Goal: Task Accomplishment & Management: Manage account settings

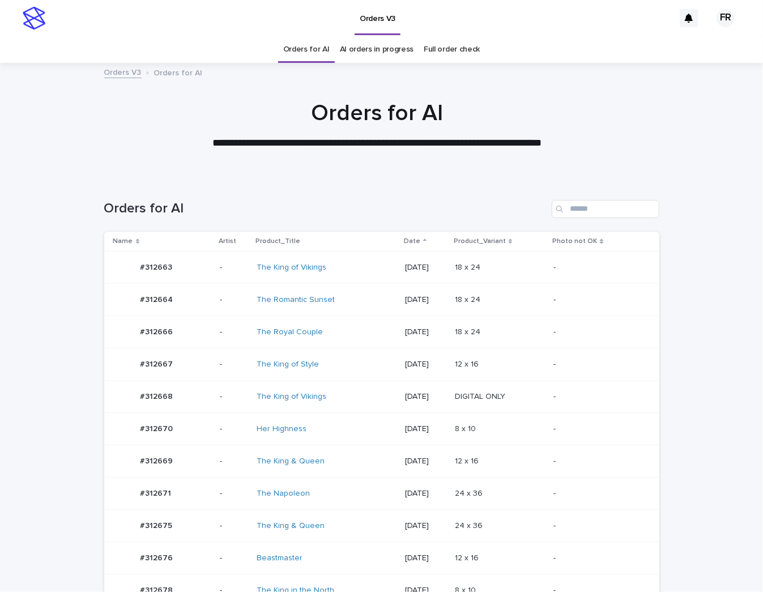
click at [446, 404] on td "[DATE]" at bounding box center [425, 397] width 50 height 32
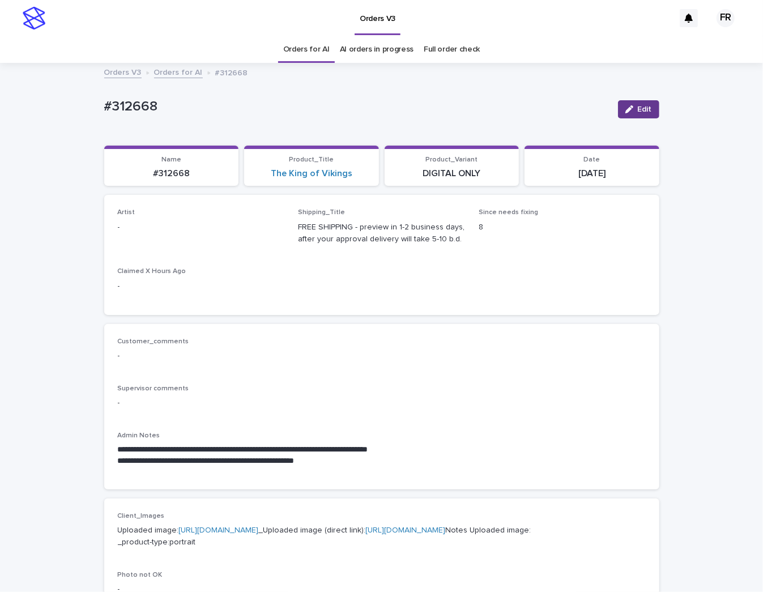
click at [633, 105] on button "Edit" at bounding box center [638, 109] width 41 height 18
click at [144, 226] on div "Select..." at bounding box center [182, 232] width 129 height 19
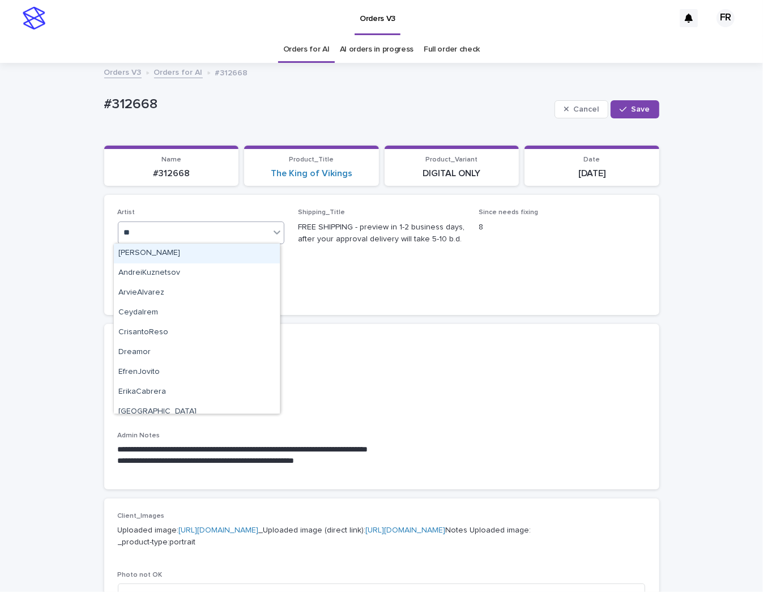
type input "***"
click at [155, 249] on div "FranciscoRebollo" at bounding box center [197, 254] width 166 height 20
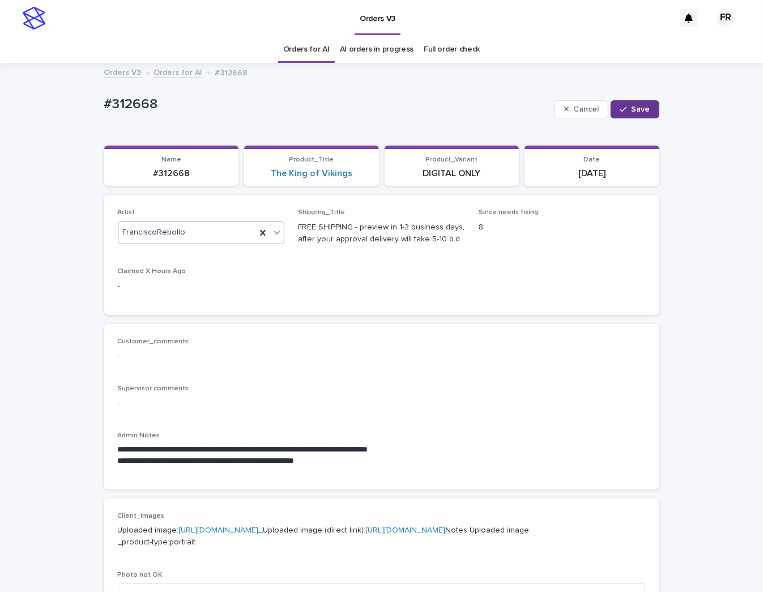
click at [612, 105] on button "Save" at bounding box center [634, 109] width 48 height 18
click at [176, 173] on p "#312668" at bounding box center [171, 173] width 121 height 11
copy p "312668"
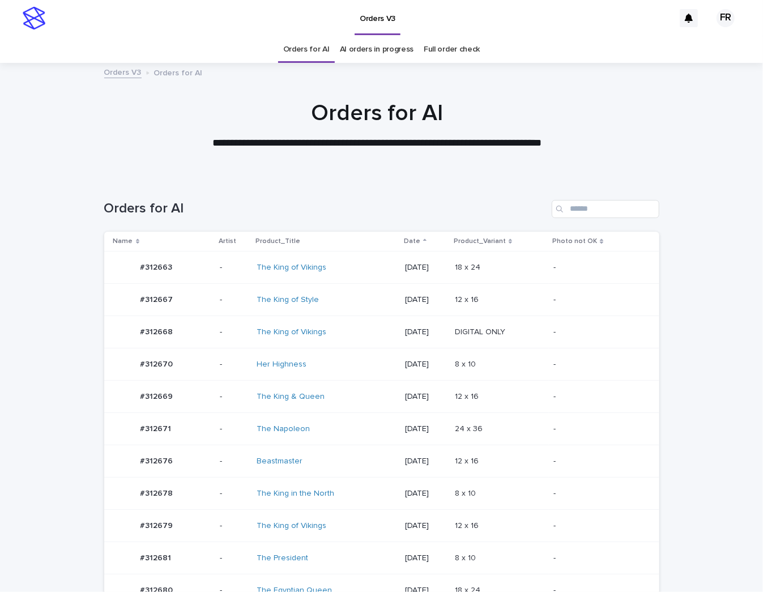
click at [485, 435] on div "24 x 36 24 x 36" at bounding box center [499, 429] width 89 height 19
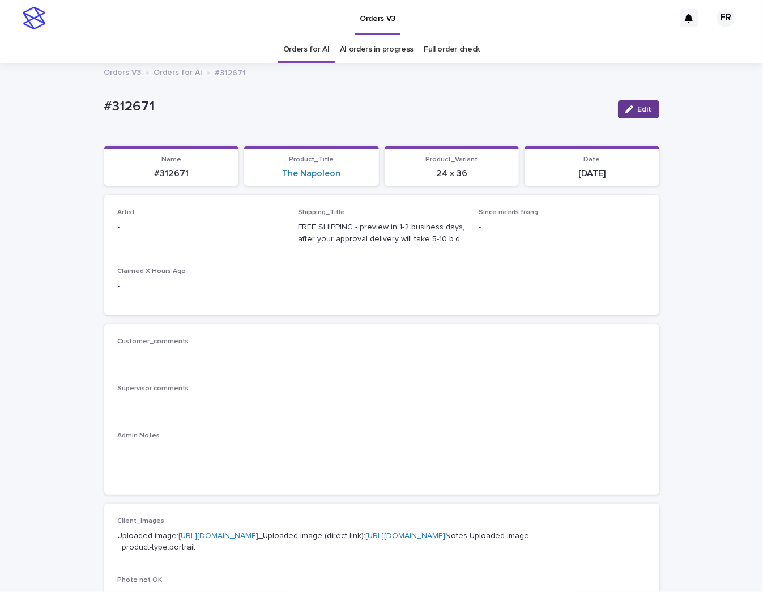
click at [638, 110] on span "Edit" at bounding box center [645, 109] width 14 height 8
click at [188, 237] on div "Select..." at bounding box center [194, 232] width 152 height 19
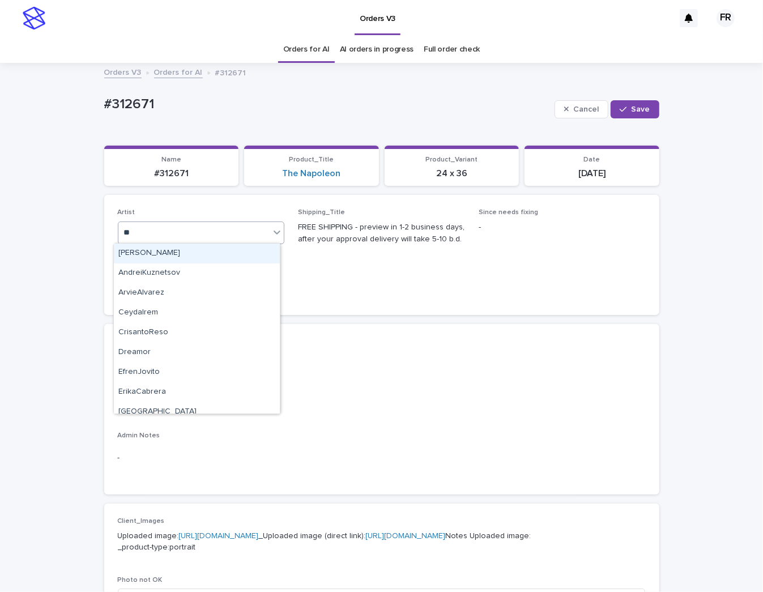
type input "***"
click at [174, 253] on div "FranciscoRebollo" at bounding box center [197, 254] width 166 height 20
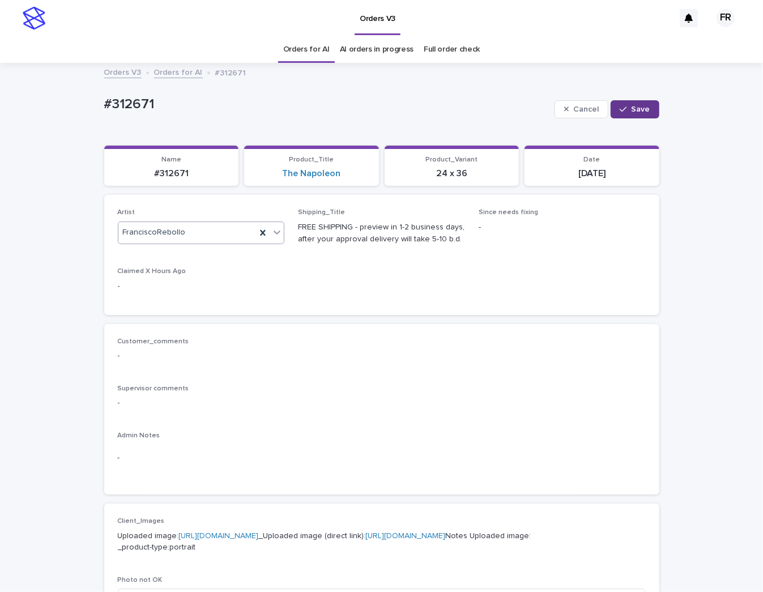
click at [654, 106] on button "Save" at bounding box center [634, 109] width 48 height 18
click at [171, 174] on p "#312671" at bounding box center [171, 173] width 121 height 11
copy p "312671"
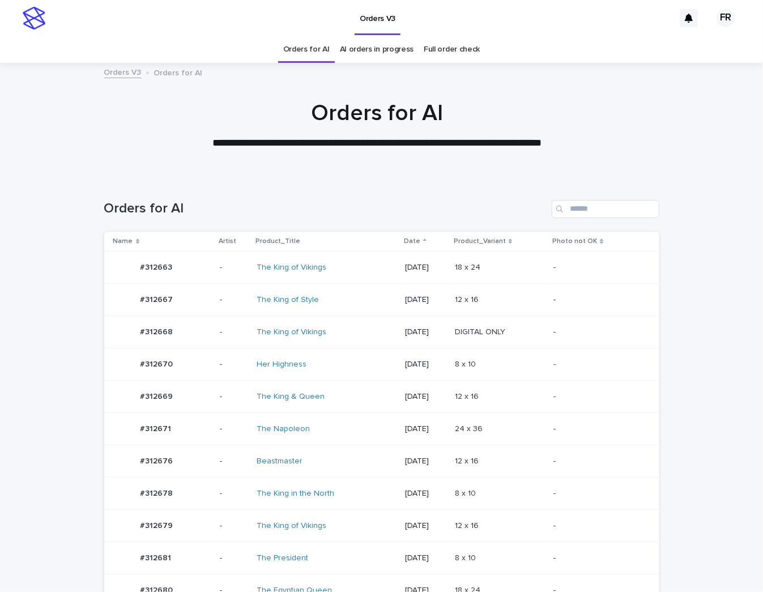
click at [309, 45] on link "Orders for AI" at bounding box center [306, 49] width 46 height 27
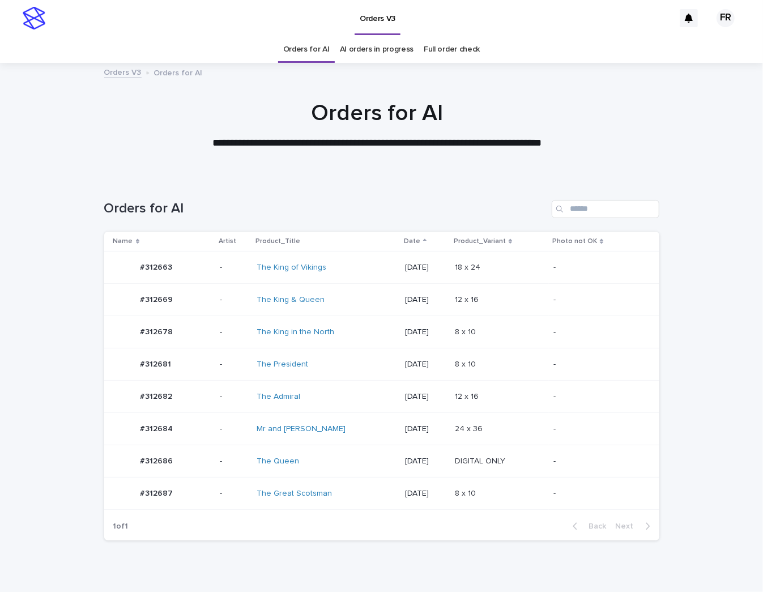
click at [309, 45] on link "Orders for AI" at bounding box center [306, 49] width 46 height 27
click at [519, 302] on p at bounding box center [499, 300] width 89 height 10
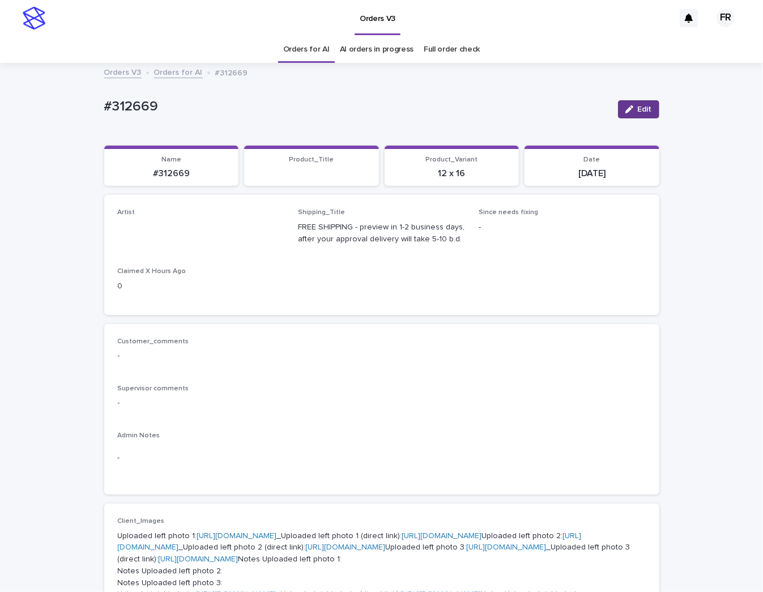
click at [627, 111] on icon "button" at bounding box center [629, 109] width 8 height 8
click at [174, 234] on div "Select..." at bounding box center [182, 232] width 129 height 19
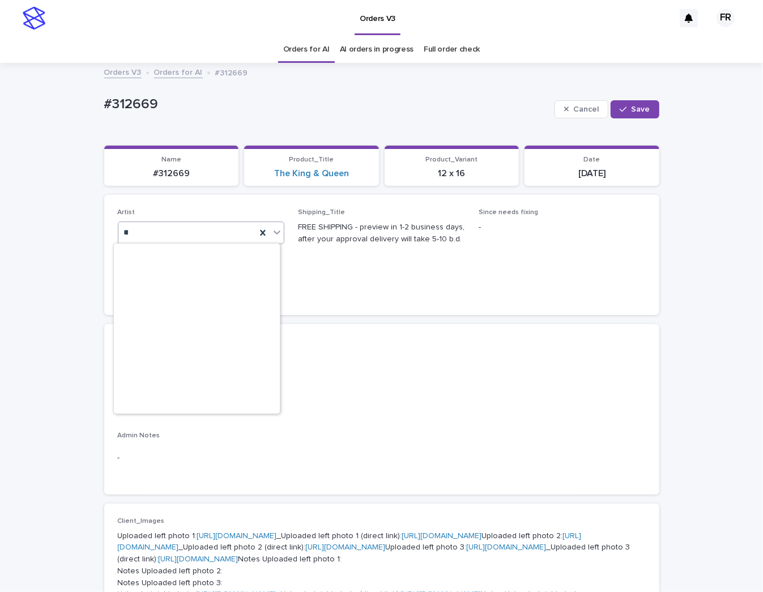
scroll to position [544, 0]
type input "***"
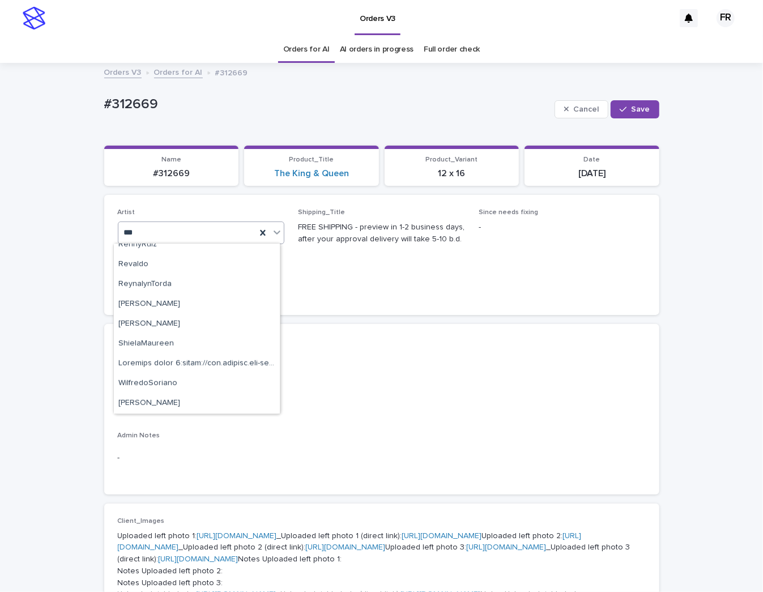
scroll to position [0, 0]
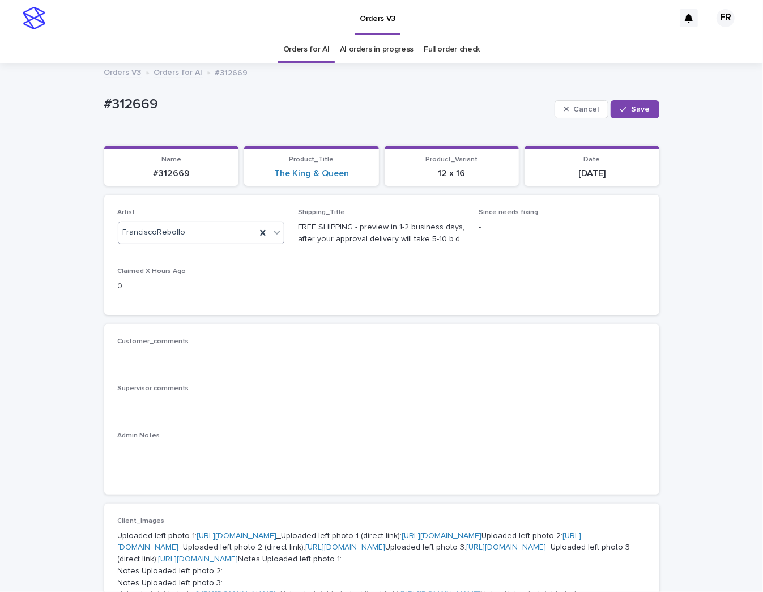
click at [294, 48] on link "Orders for AI" at bounding box center [306, 49] width 46 height 27
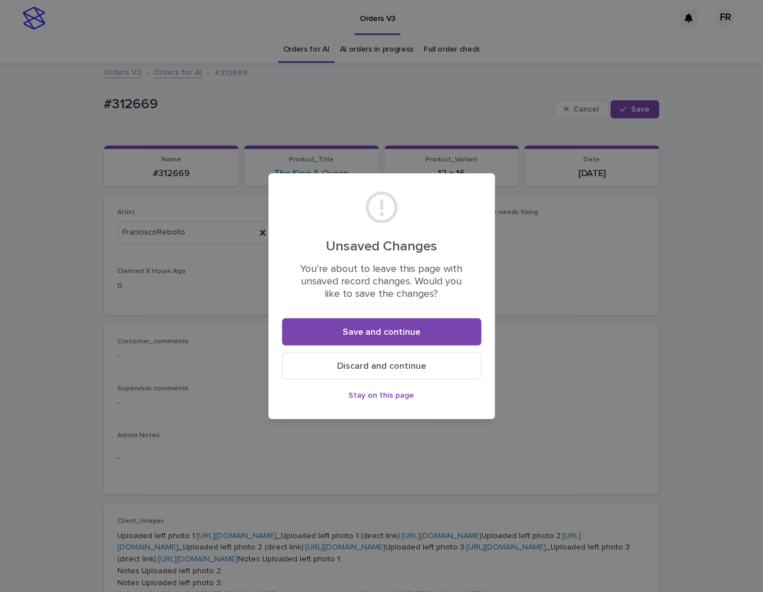
click at [386, 370] on button "Discard and continue" at bounding box center [381, 365] width 199 height 27
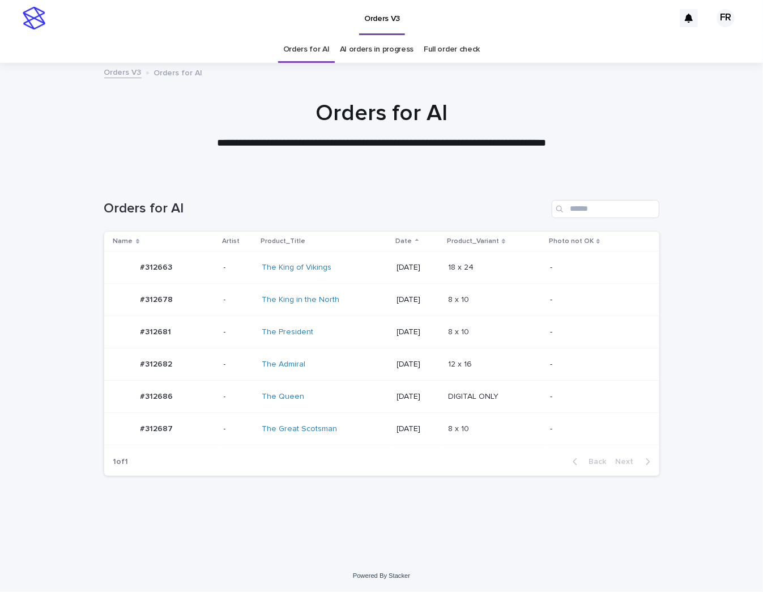
click at [310, 53] on link "Orders for AI" at bounding box center [306, 49] width 46 height 27
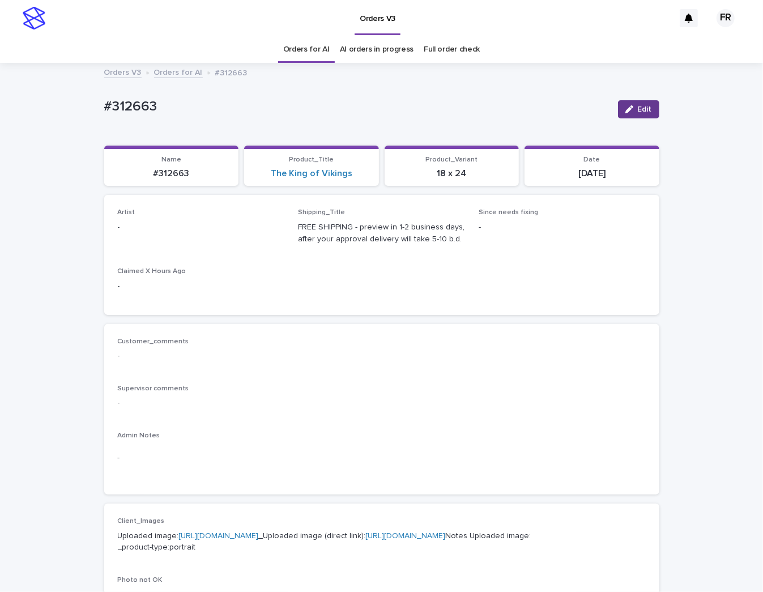
click at [643, 104] on button "Edit" at bounding box center [638, 109] width 41 height 18
click at [178, 240] on div "Select..." at bounding box center [182, 232] width 129 height 19
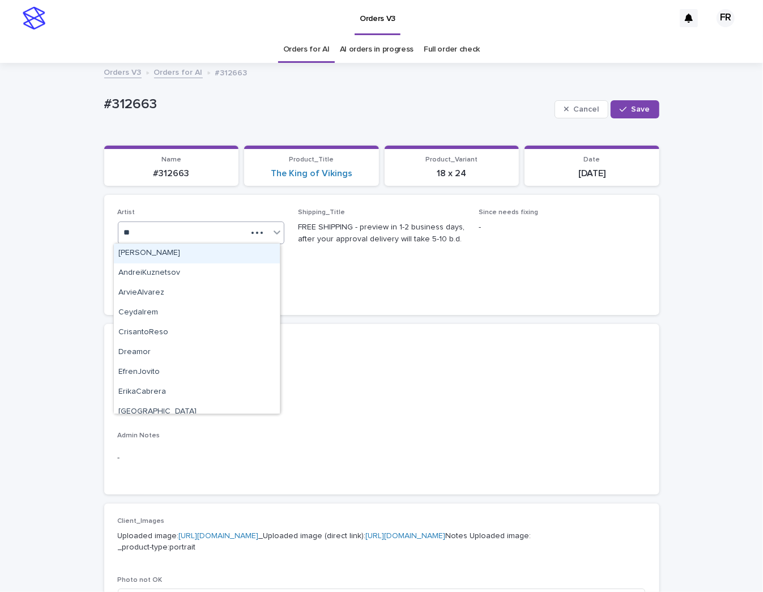
type input "***"
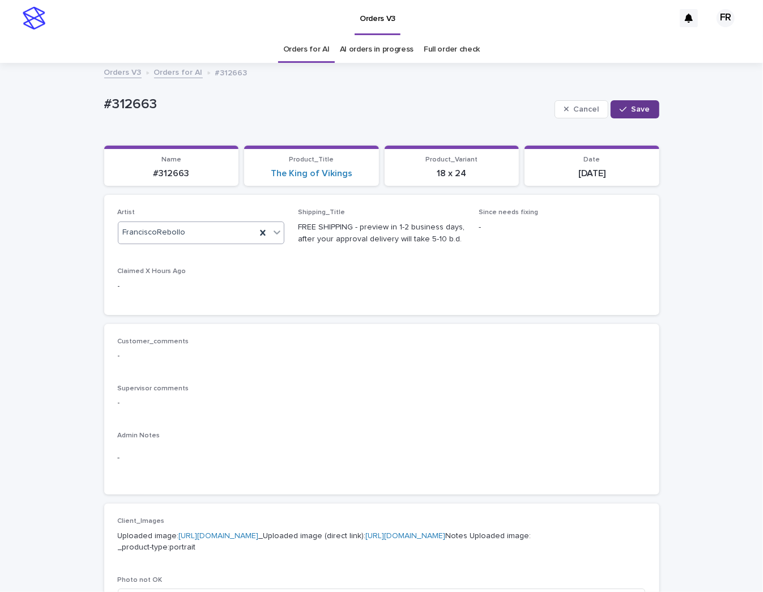
click at [642, 100] on button "Save" at bounding box center [634, 109] width 48 height 18
click at [175, 174] on p "#312663" at bounding box center [171, 173] width 121 height 11
copy p "312663"
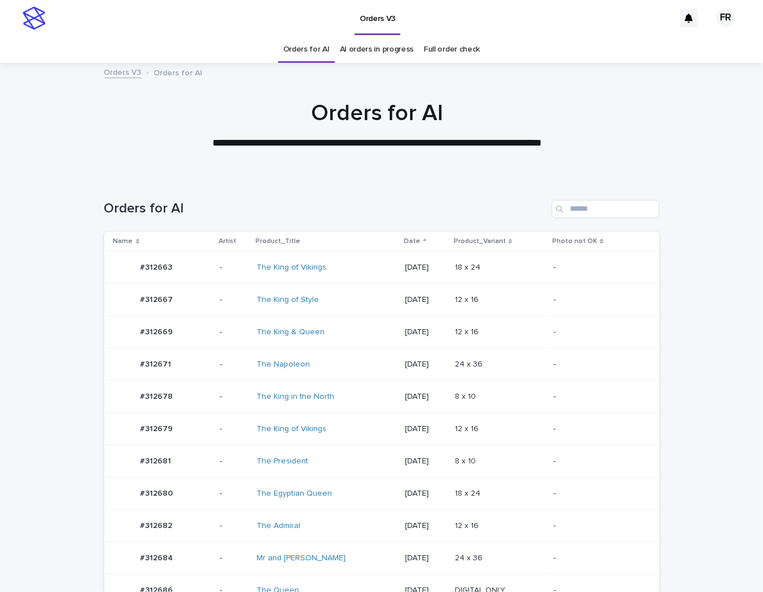
click at [317, 54] on link "Orders for AI" at bounding box center [306, 49] width 46 height 27
click at [584, 433] on div "-" at bounding box center [596, 429] width 87 height 19
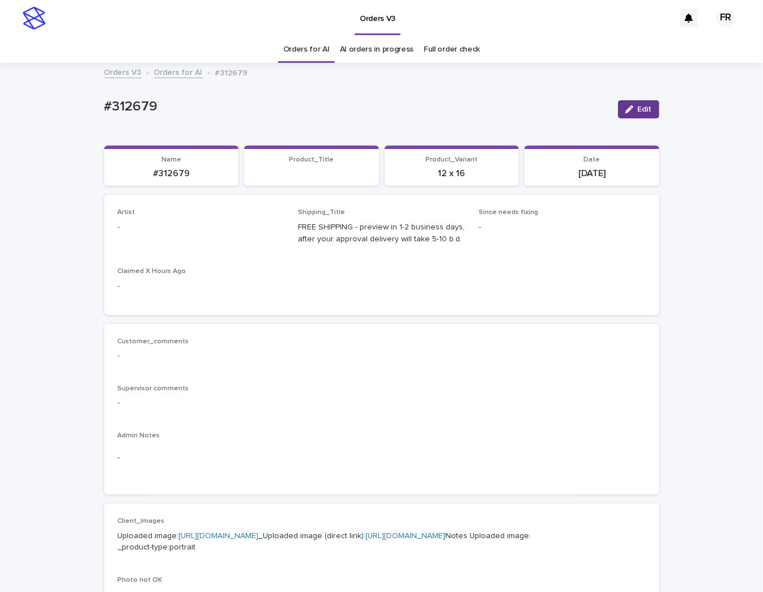
click at [638, 107] on span "Edit" at bounding box center [645, 109] width 14 height 8
click at [184, 225] on div "Select..." at bounding box center [182, 232] width 129 height 19
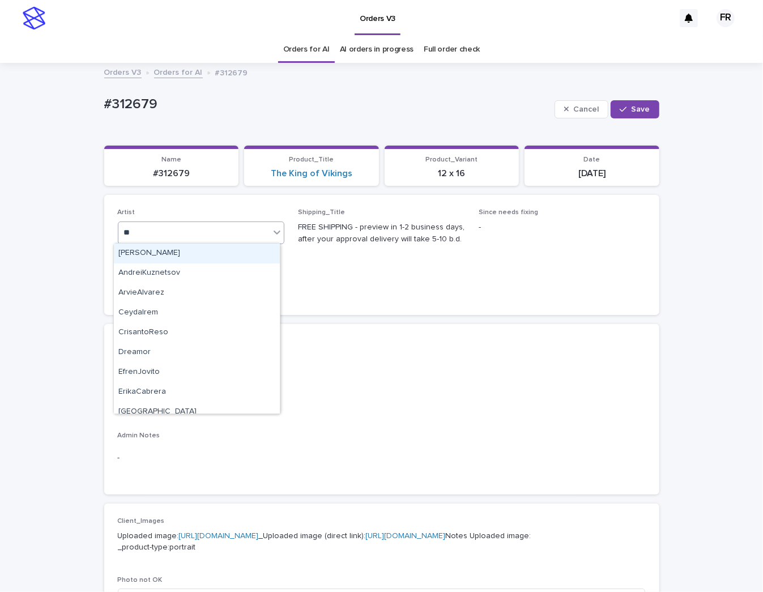
type input "***"
click at [247, 254] on div "FranciscoRebollo" at bounding box center [197, 254] width 166 height 20
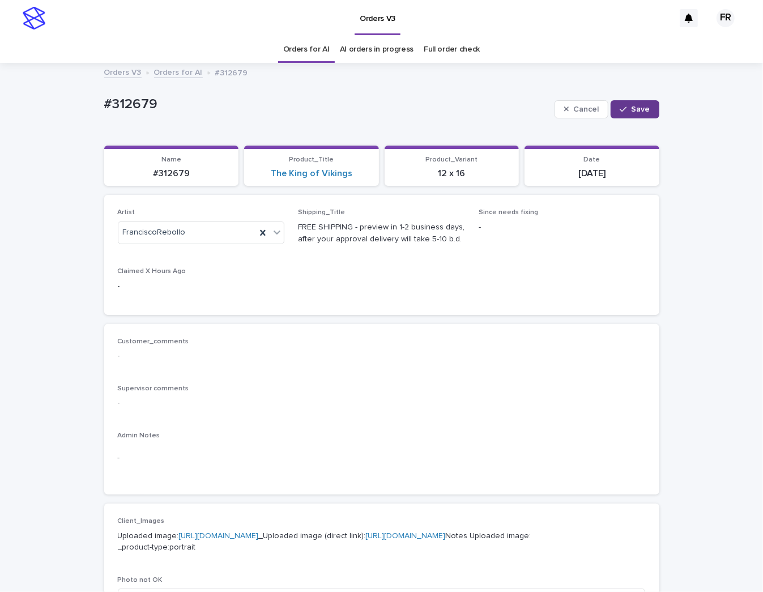
click at [650, 104] on button "Save" at bounding box center [634, 109] width 48 height 18
click at [163, 174] on p "#312679" at bounding box center [171, 173] width 121 height 11
copy p "312679"
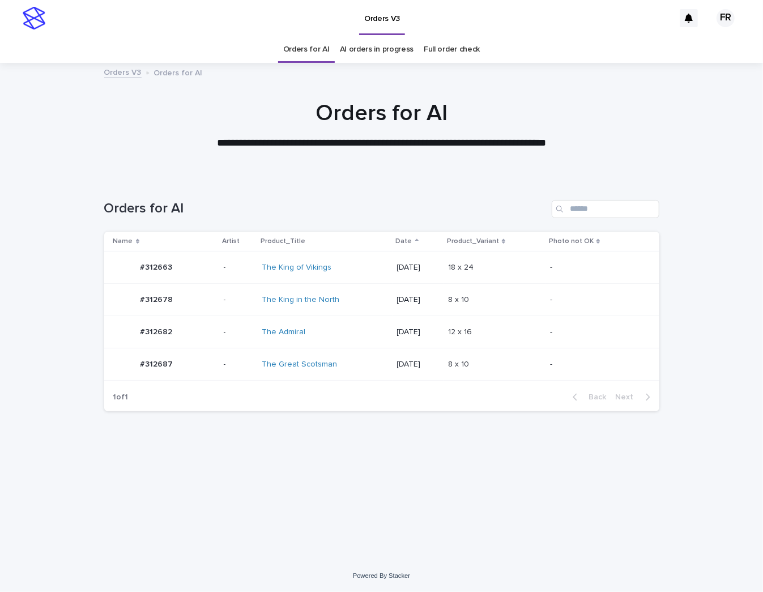
click at [292, 52] on link "Orders for AI" at bounding box center [306, 49] width 46 height 27
click at [488, 325] on div "12 x 16 12 x 16" at bounding box center [494, 332] width 93 height 19
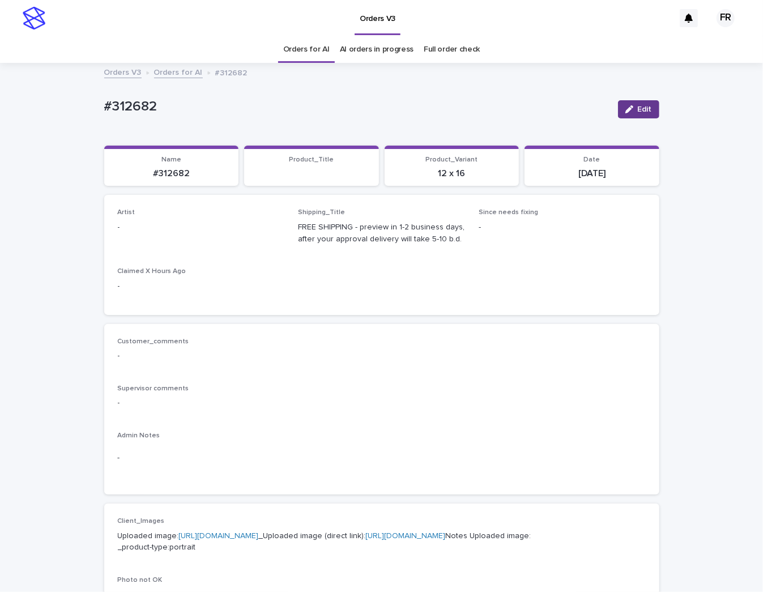
click at [620, 111] on button "Edit" at bounding box center [638, 109] width 41 height 18
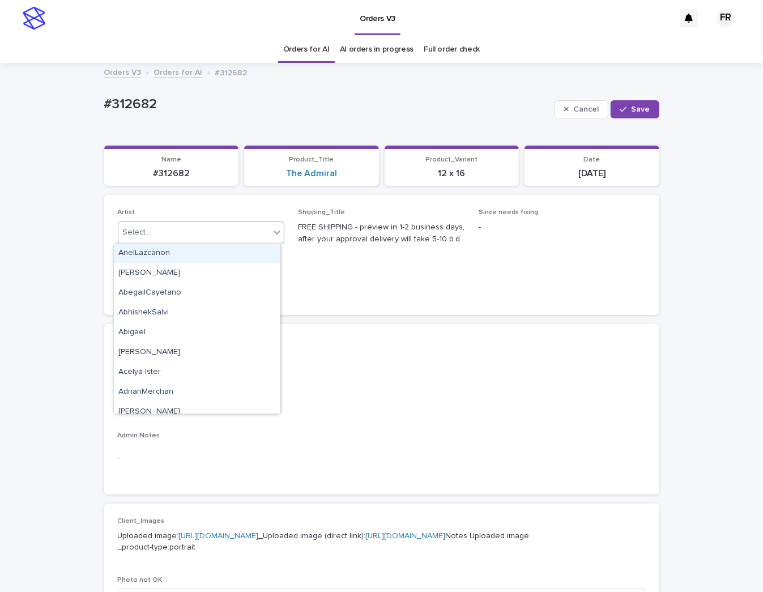
click at [176, 224] on div "Select..." at bounding box center [194, 232] width 152 height 19
type input "***"
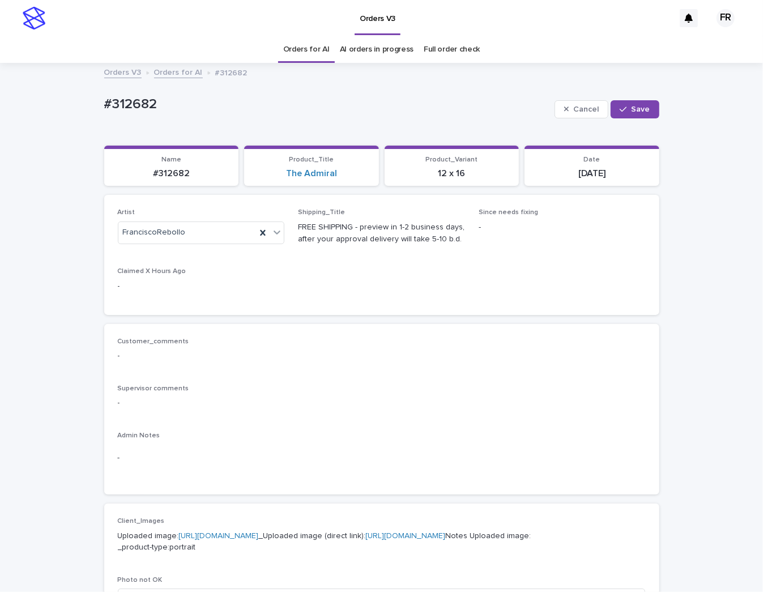
click at [617, 122] on div "Cancel Save" at bounding box center [606, 109] width 105 height 45
click at [624, 112] on icon "button" at bounding box center [623, 109] width 7 height 8
click at [165, 175] on p "#312682" at bounding box center [171, 173] width 121 height 11
copy p "312682"
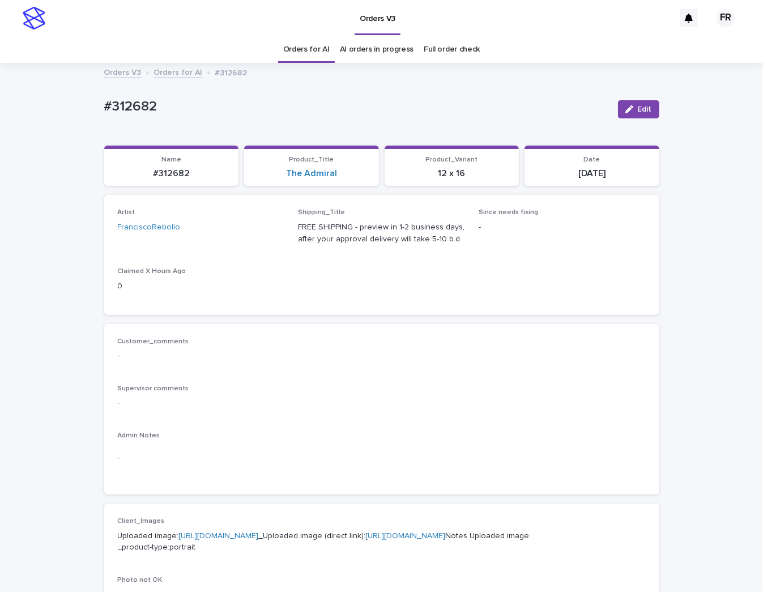
click at [485, 276] on div "Artist FranciscoRebollo Shipping_Title FREE SHIPPING - preview in 1-2 business …" at bounding box center [382, 254] width 528 height 92
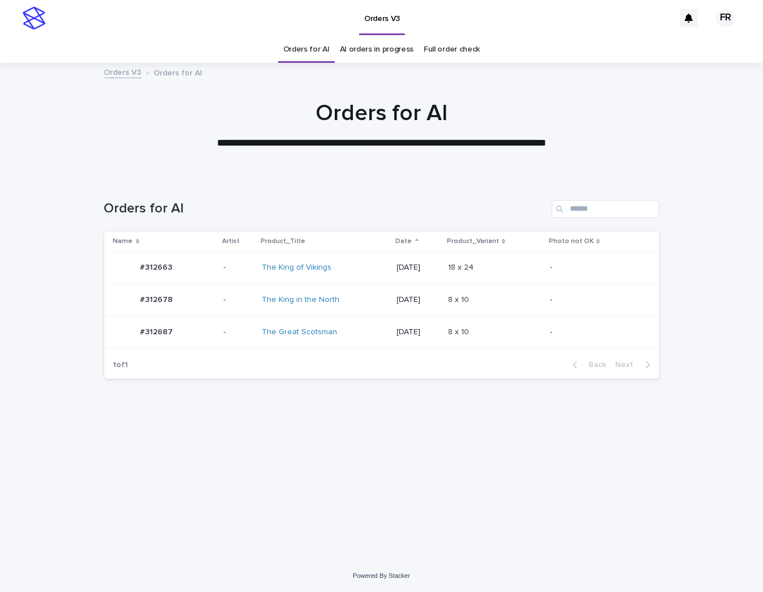
click at [309, 46] on link "Orders for AI" at bounding box center [306, 49] width 46 height 27
